Goal: Task Accomplishment & Management: Use online tool/utility

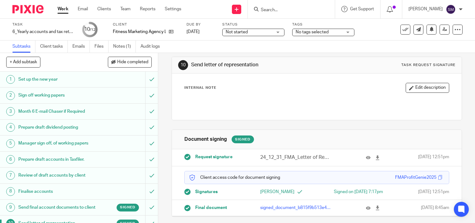
scroll to position [58, 0]
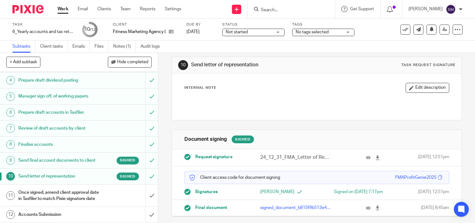
click at [284, 11] on input "Search" at bounding box center [288, 10] width 56 height 6
click at [169, 30] on icon at bounding box center [171, 31] width 5 height 5
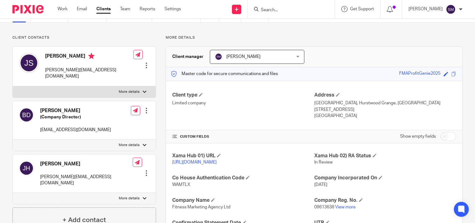
scroll to position [62, 0]
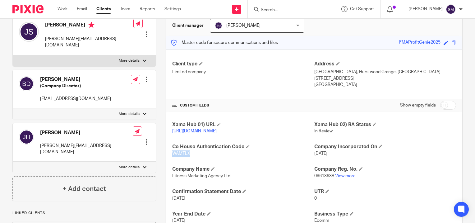
drag, startPoint x: 189, startPoint y: 159, endPoint x: 171, endPoint y: 159, distance: 17.7
click at [172, 157] on p "WAMTLX" at bounding box center [243, 153] width 142 height 6
copy span "WAMTLX"
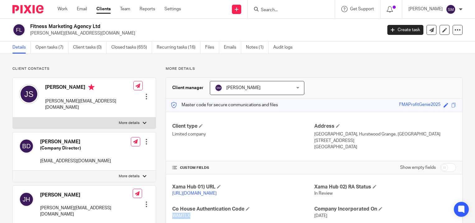
scroll to position [0, 0]
